Goal: Obtain resource: Download file/media

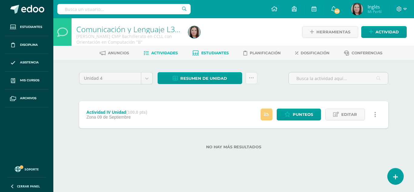
click at [208, 52] on span "Estudiantes" at bounding box center [215, 53] width 28 height 5
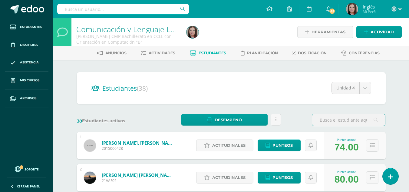
click at [161, 48] on div "Anuncios Actividades Estudiantes Planificación Dosificación Conferencias" at bounding box center [238, 53] width 371 height 14
click at [161, 50] on link "Actividades" at bounding box center [158, 53] width 34 height 10
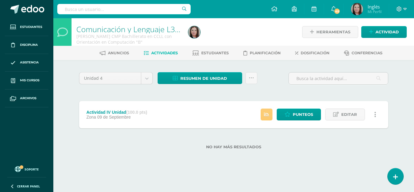
click at [221, 58] on div "Anuncios Actividades Estudiantes Planificación Dosificación Conferencias" at bounding box center [240, 53] width 375 height 14
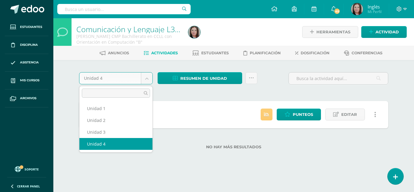
click at [126, 75] on body "Estudiantes Disciplina Asistencia Mis cursos Archivos Soporte Centro de ayuda Ú…" at bounding box center [207, 84] width 414 height 168
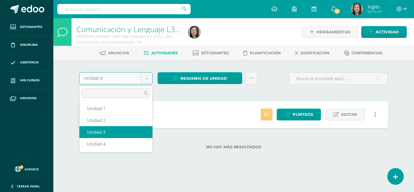
select select "Unidad 3"
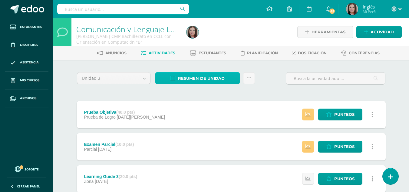
click at [200, 78] on span "Resumen de unidad" at bounding box center [201, 78] width 47 height 11
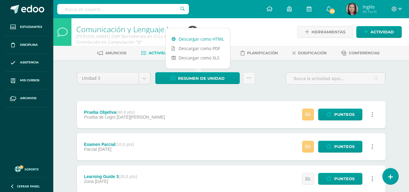
click at [204, 36] on link "Descargar como HTML" at bounding box center [198, 38] width 65 height 9
